Goal: Download file/media

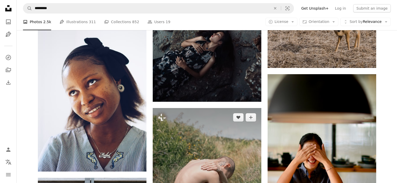
scroll to position [1879, 0]
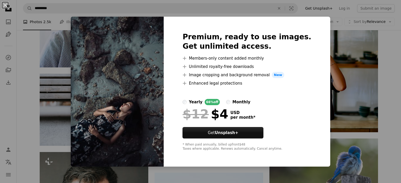
click at [364, 66] on div "An X shape Premium, ready to use images. Get unlimited access. A plus sign Memb…" at bounding box center [200, 91] width 401 height 183
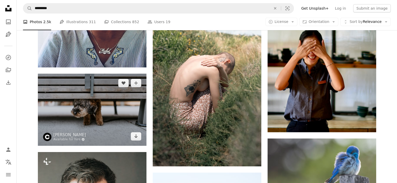
scroll to position [1844, 0]
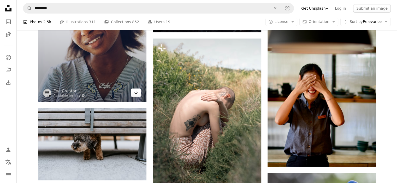
click at [138, 95] on link "Arrow pointing down" at bounding box center [136, 93] width 10 height 8
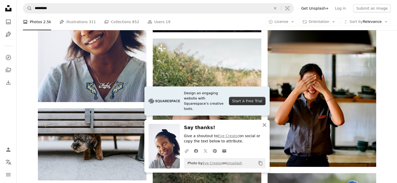
click at [265, 124] on icon "button" at bounding box center [265, 125] width 4 height 4
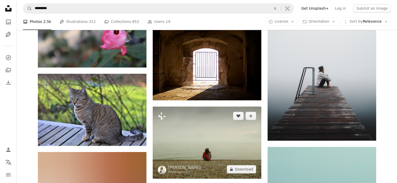
scroll to position [2819, 0]
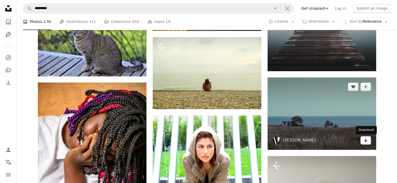
click at [366, 138] on icon "Arrow pointing down" at bounding box center [366, 140] width 4 height 6
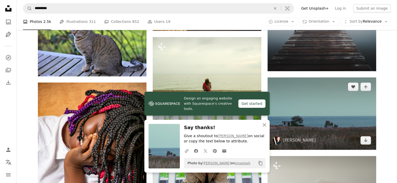
scroll to position [2888, 0]
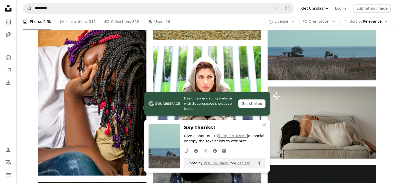
click at [264, 124] on icon "An X shape" at bounding box center [264, 125] width 6 height 6
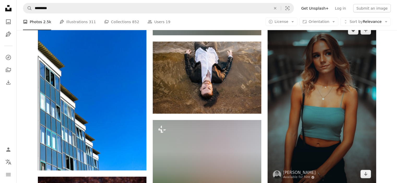
scroll to position [3271, 0]
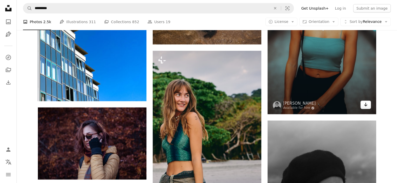
click at [363, 108] on link "Arrow pointing down" at bounding box center [365, 105] width 10 height 8
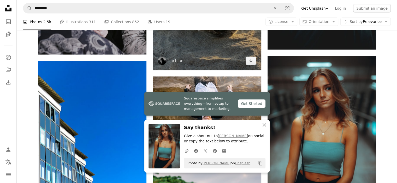
scroll to position [3306, 0]
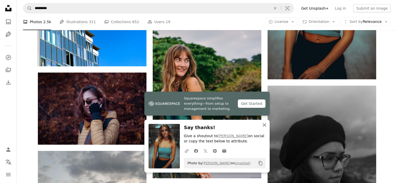
click at [264, 125] on icon "button" at bounding box center [265, 125] width 4 height 4
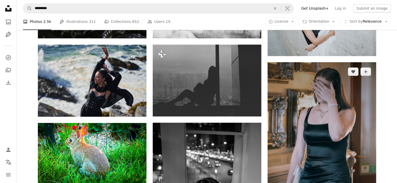
scroll to position [4698, 0]
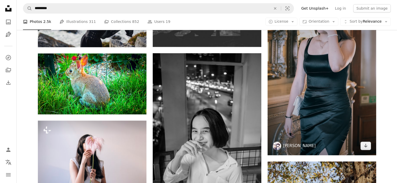
drag, startPoint x: 294, startPoint y: 148, endPoint x: 294, endPoint y: 145, distance: 2.9
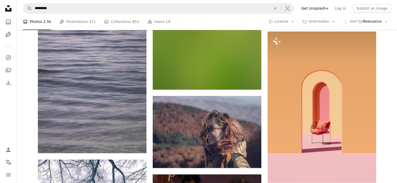
scroll to position [4941, 0]
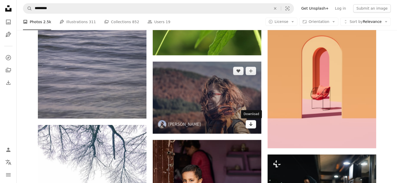
click at [247, 125] on link "Arrow pointing down" at bounding box center [251, 124] width 10 height 8
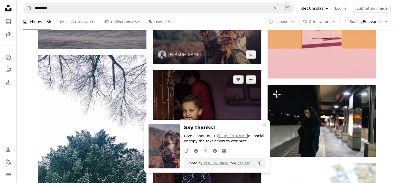
scroll to position [5046, 0]
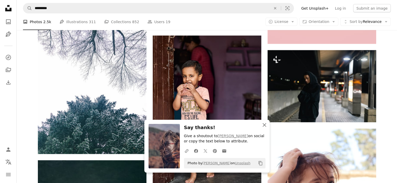
click at [266, 125] on icon "An X shape" at bounding box center [264, 125] width 6 height 6
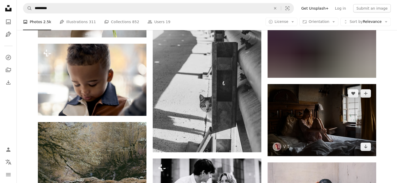
scroll to position [5603, 0]
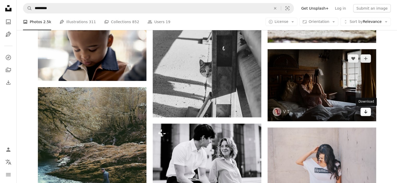
click at [364, 111] on icon "Arrow pointing down" at bounding box center [366, 112] width 4 height 6
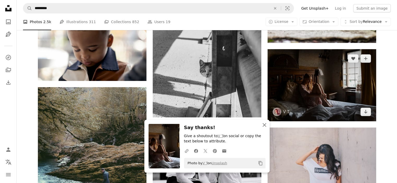
scroll to position [5672, 0]
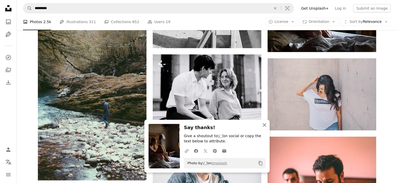
click at [262, 128] on icon "An X shape" at bounding box center [264, 125] width 6 height 6
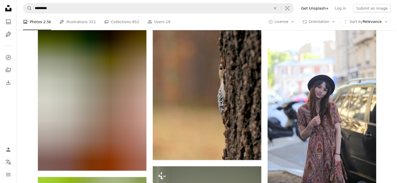
scroll to position [7586, 0]
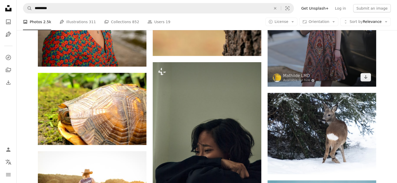
click at [365, 82] on link "Arrow pointing down" at bounding box center [365, 77] width 10 height 8
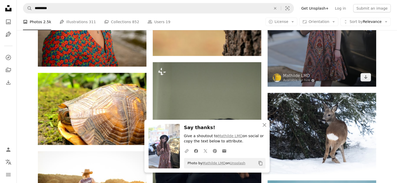
scroll to position [7516, 0]
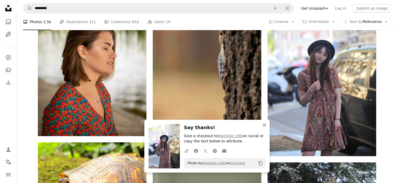
drag, startPoint x: 266, startPoint y: 126, endPoint x: 262, endPoint y: 124, distance: 4.5
click at [266, 126] on icon "An X shape" at bounding box center [264, 125] width 6 height 6
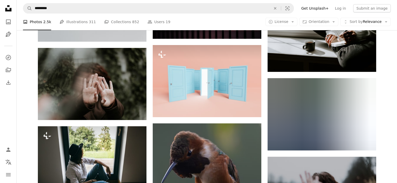
scroll to position [11971, 0]
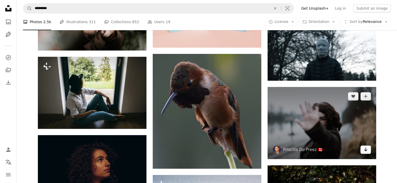
click at [369, 151] on link "Arrow pointing down" at bounding box center [365, 150] width 10 height 8
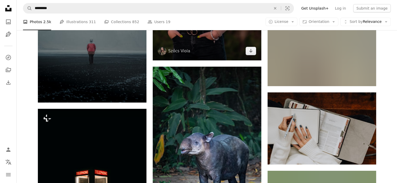
scroll to position [13571, 0]
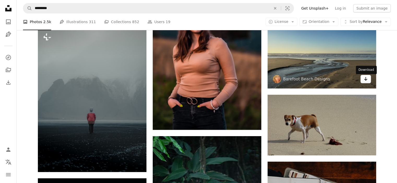
click at [361, 80] on link "Arrow pointing down" at bounding box center [365, 79] width 10 height 8
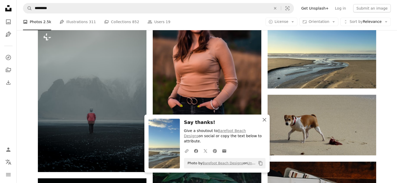
click at [263, 123] on icon "An X shape" at bounding box center [264, 120] width 6 height 6
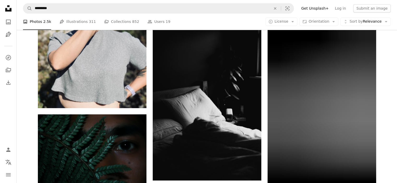
scroll to position [14789, 0]
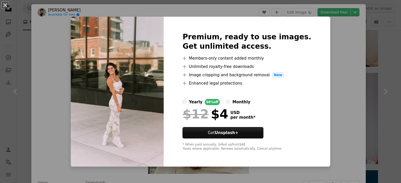
scroll to position [139, 0]
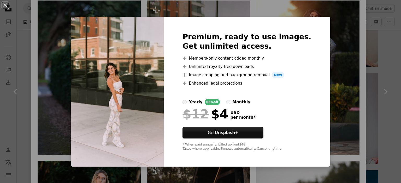
click at [322, 46] on div "An X shape Premium, ready to use images. Get unlimited access. A plus sign Memb…" at bounding box center [200, 91] width 401 height 183
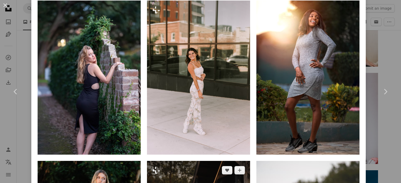
scroll to position [661, 0]
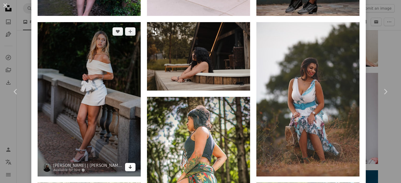
click at [128, 164] on icon "Arrow pointing down" at bounding box center [130, 167] width 4 height 6
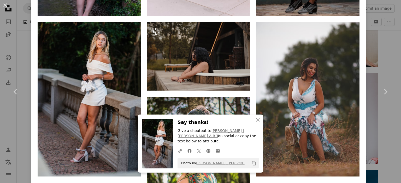
scroll to position [731, 0]
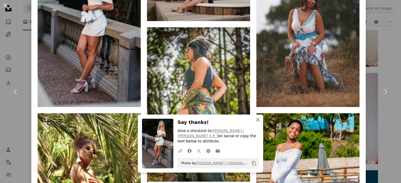
click at [256, 122] on icon "button" at bounding box center [258, 120] width 4 height 4
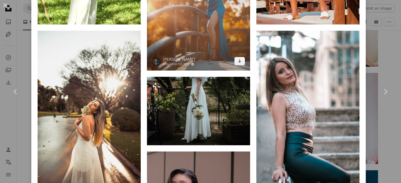
scroll to position [1009, 0]
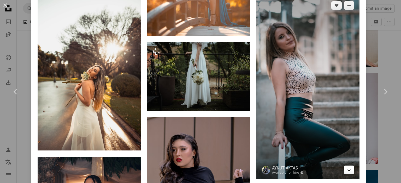
click at [347, 167] on icon "Arrow pointing down" at bounding box center [349, 170] width 4 height 6
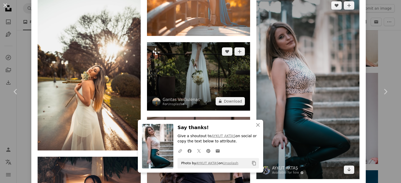
scroll to position [1079, 0]
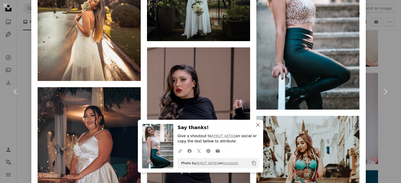
click at [256, 127] on icon "button" at bounding box center [258, 125] width 4 height 4
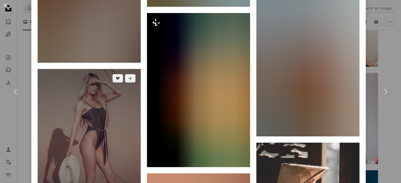
scroll to position [2331, 0]
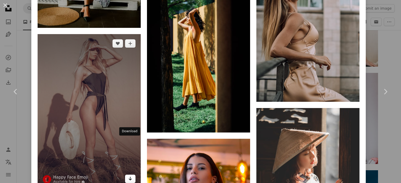
click at [128, 176] on icon "Arrow pointing down" at bounding box center [130, 179] width 4 height 6
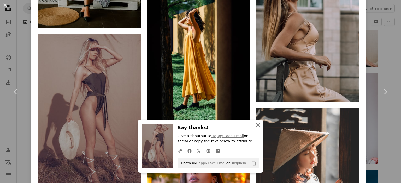
click at [255, 125] on icon "An X shape" at bounding box center [258, 125] width 6 height 6
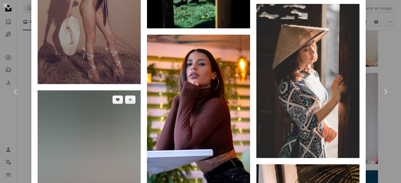
scroll to position [2505, 0]
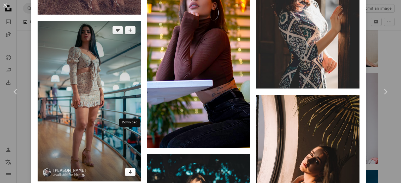
drag, startPoint x: 130, startPoint y: 133, endPoint x: 134, endPoint y: 122, distance: 11.9
click at [130, 169] on icon "Arrow pointing down" at bounding box center [130, 172] width 4 height 6
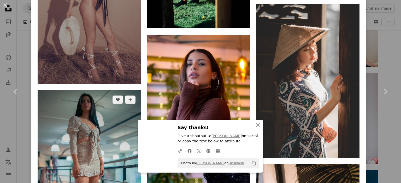
scroll to position [2470, 0]
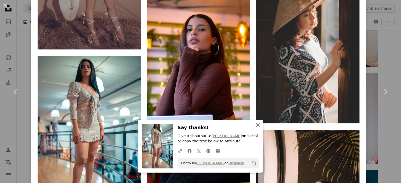
click at [257, 124] on icon "button" at bounding box center [258, 125] width 4 height 4
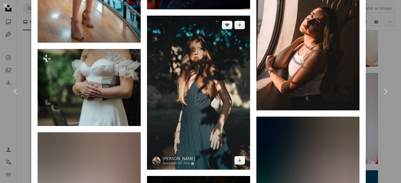
scroll to position [2610, 0]
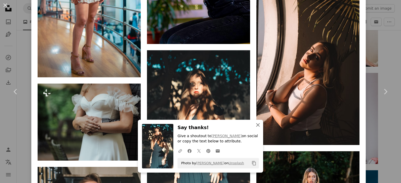
click at [255, 126] on icon "An X shape" at bounding box center [258, 125] width 6 height 6
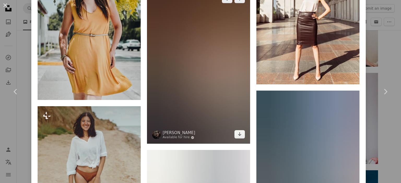
scroll to position [2958, 0]
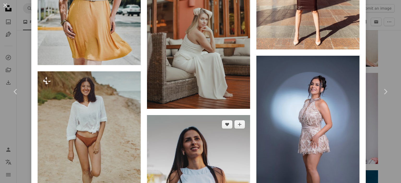
scroll to position [2992, 0]
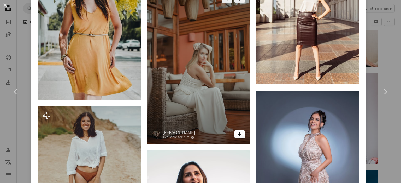
click at [237, 131] on icon "Arrow pointing down" at bounding box center [239, 134] width 4 height 6
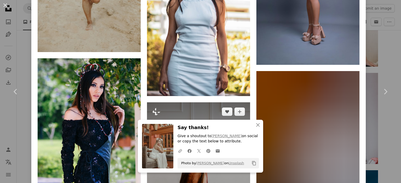
scroll to position [3271, 0]
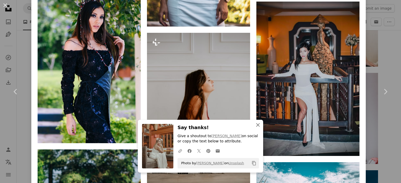
click at [256, 123] on icon "An X shape" at bounding box center [258, 125] width 6 height 6
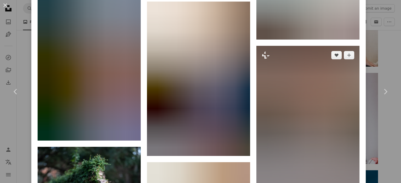
scroll to position [4176, 0]
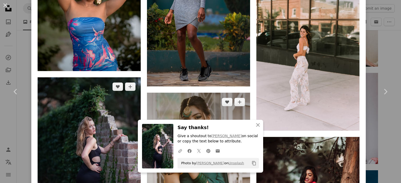
scroll to position [4280, 0]
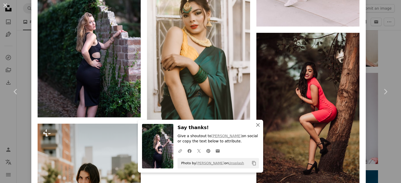
click at [256, 126] on icon "button" at bounding box center [258, 125] width 4 height 4
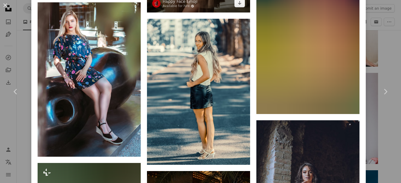
scroll to position [4872, 0]
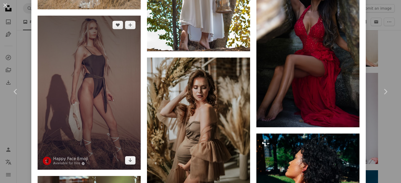
click at [98, 79] on img at bounding box center [89, 93] width 103 height 155
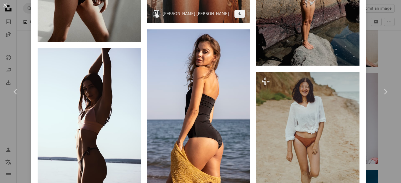
scroll to position [800, 0]
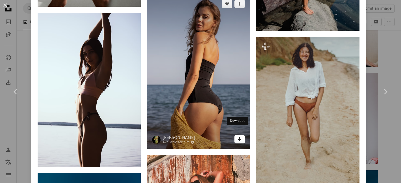
click at [237, 136] on icon "Arrow pointing down" at bounding box center [239, 139] width 4 height 6
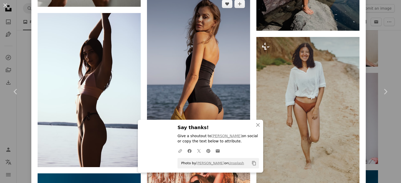
scroll to position [905, 0]
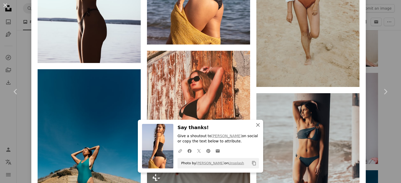
click at [255, 125] on icon "An X shape" at bounding box center [258, 125] width 6 height 6
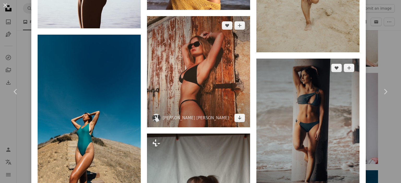
scroll to position [1009, 0]
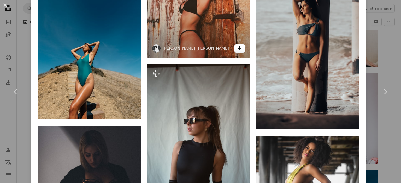
click at [239, 45] on icon "Arrow pointing down" at bounding box center [239, 48] width 4 height 6
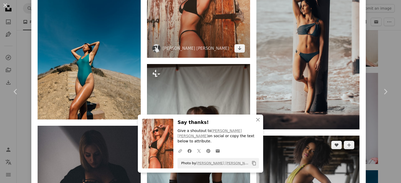
scroll to position [1079, 0]
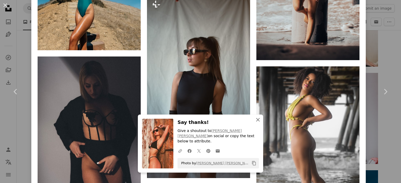
click at [255, 123] on icon "An X shape" at bounding box center [258, 120] width 6 height 6
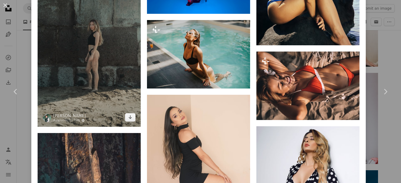
scroll to position [2177, 0]
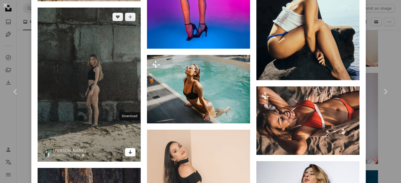
click at [129, 151] on icon "Download" at bounding box center [130, 153] width 3 height 4
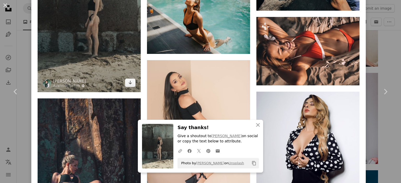
scroll to position [2281, 0]
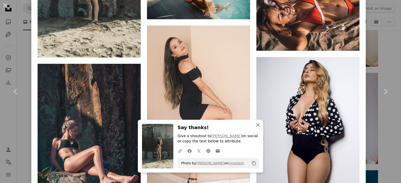
click at [255, 125] on icon "An X shape" at bounding box center [258, 125] width 6 height 6
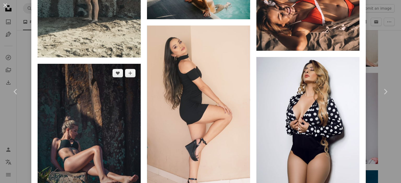
scroll to position [2351, 0]
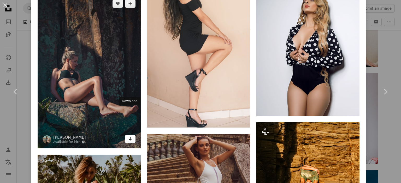
click at [128, 136] on icon "Arrow pointing down" at bounding box center [130, 139] width 4 height 6
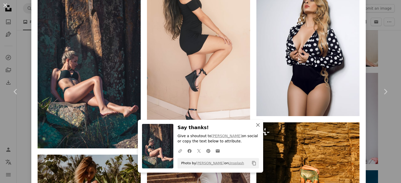
click at [255, 125] on icon "An X shape" at bounding box center [258, 125] width 6 height 6
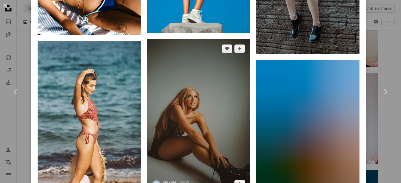
scroll to position [3248, 0]
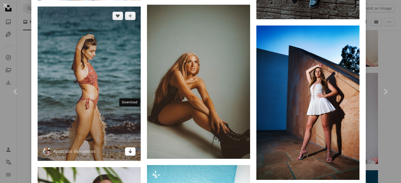
click at [126, 148] on link "Arrow pointing down" at bounding box center [130, 152] width 10 height 8
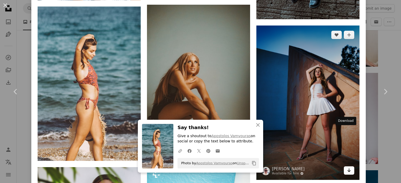
click at [347, 168] on icon "Arrow pointing down" at bounding box center [349, 171] width 4 height 6
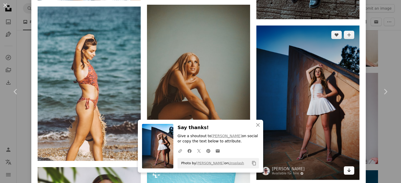
click at [347, 168] on icon "Arrow pointing down" at bounding box center [349, 171] width 4 height 6
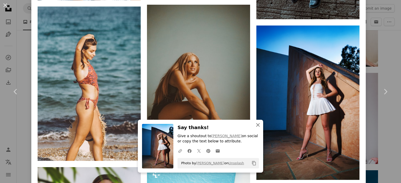
click at [255, 124] on icon "An X shape" at bounding box center [258, 125] width 6 height 6
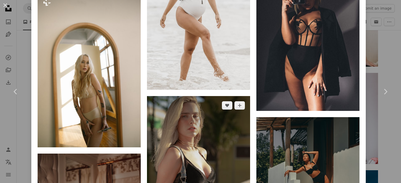
scroll to position [3995, 0]
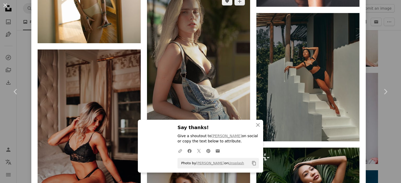
scroll to position [4100, 0]
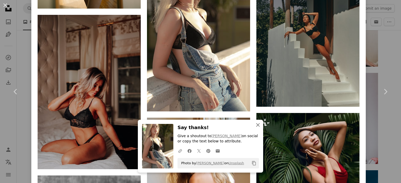
click at [256, 126] on icon "button" at bounding box center [258, 125] width 4 height 4
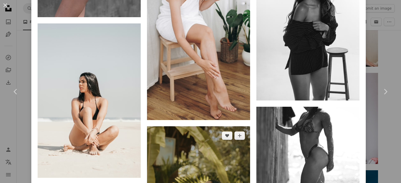
scroll to position [4448, 0]
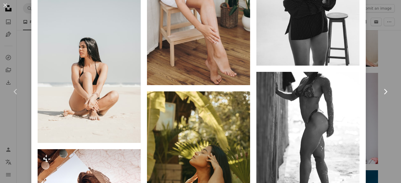
click at [385, 115] on link "Chevron right" at bounding box center [385, 92] width 31 height 50
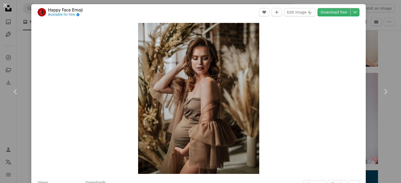
click at [369, 57] on div "An X shape Chevron left Chevron right Happy Face Emoji Available for hire A che…" at bounding box center [200, 91] width 401 height 183
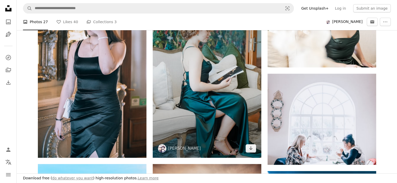
scroll to position [104, 0]
